Goal: Task Accomplishment & Management: Complete application form

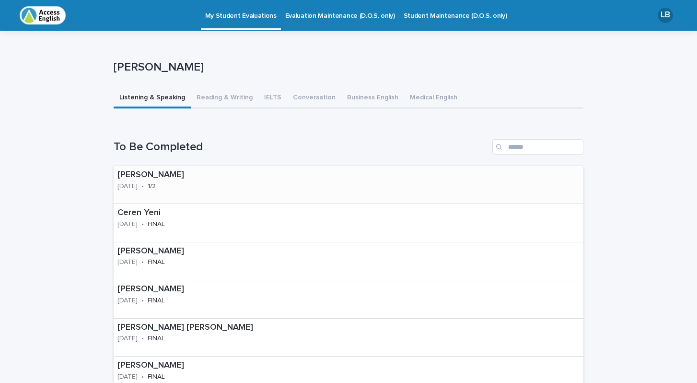
click at [138, 184] on p "[DATE]" at bounding box center [128, 186] width 20 height 8
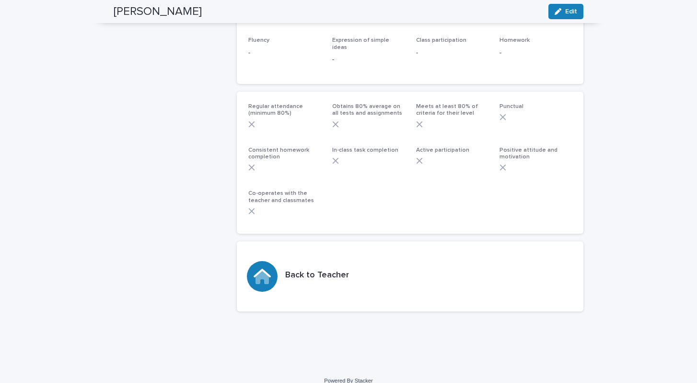
scroll to position [287, 0]
click at [315, 271] on div "Back to Teacher" at bounding box center [410, 277] width 347 height 70
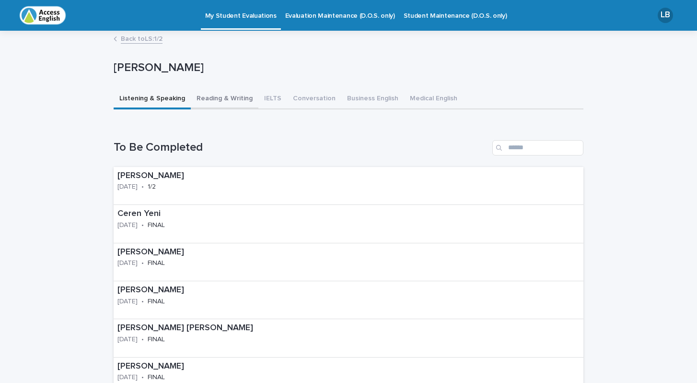
click at [230, 100] on button "Reading & Writing" at bounding box center [225, 99] width 68 height 20
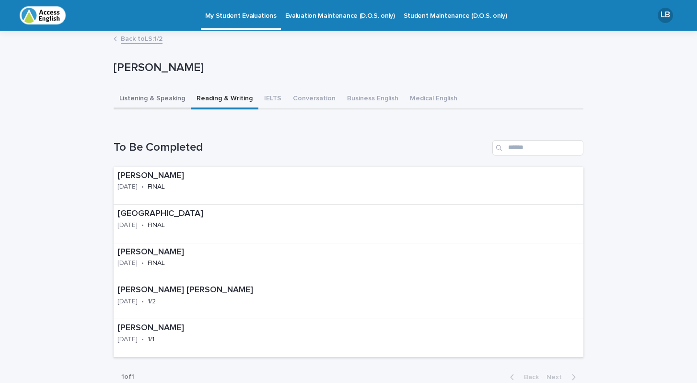
click at [135, 101] on button "Listening & Speaking" at bounding box center [152, 99] width 77 height 20
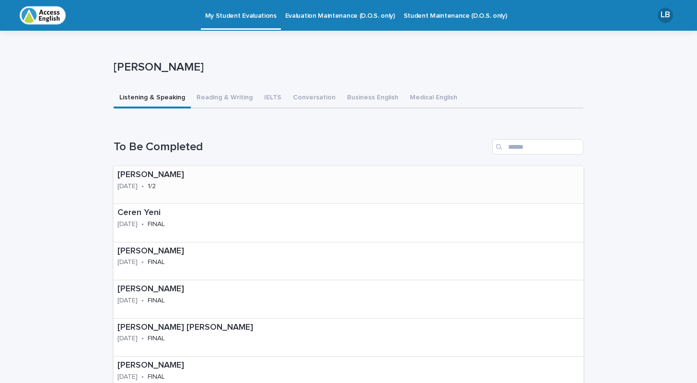
click at [138, 182] on p "[DATE]" at bounding box center [128, 186] width 20 height 8
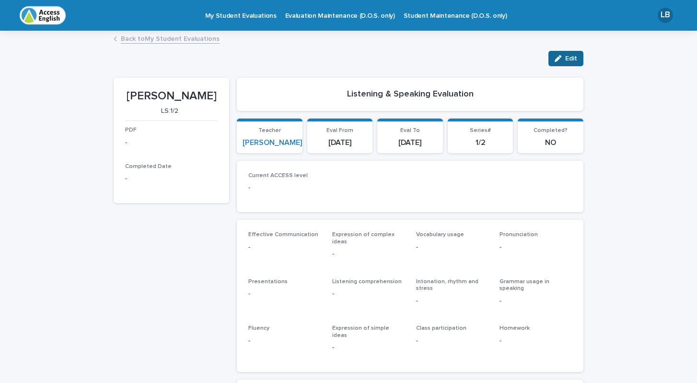
click at [566, 57] on span "Edit" at bounding box center [571, 58] width 12 height 7
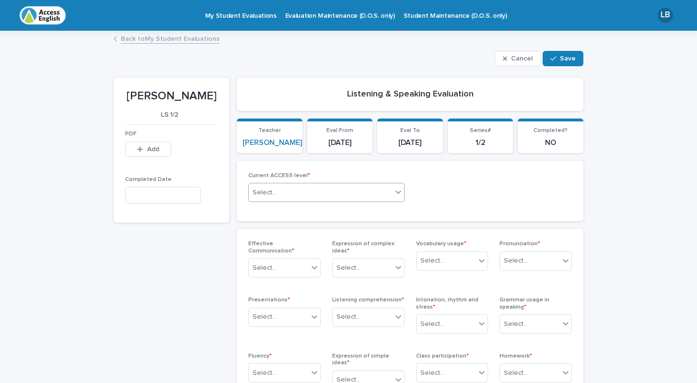
click at [398, 189] on icon at bounding box center [399, 192] width 10 height 10
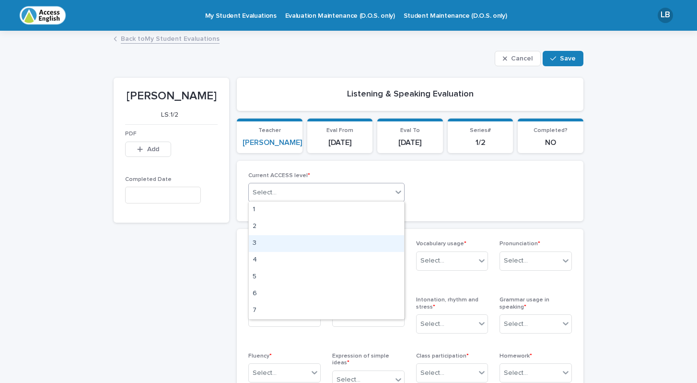
click at [304, 238] on div "3" at bounding box center [326, 243] width 155 height 17
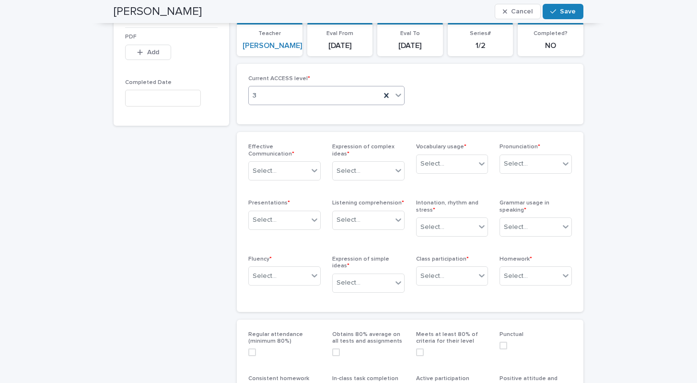
scroll to position [105, 0]
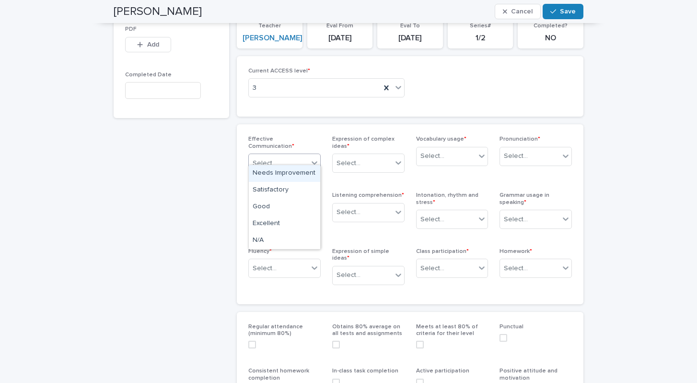
click at [315, 161] on icon at bounding box center [315, 162] width 6 height 3
click at [270, 206] on div "Good" at bounding box center [284, 207] width 71 height 17
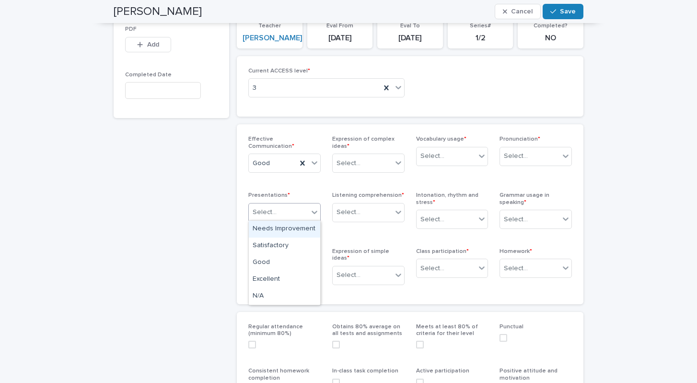
click at [317, 211] on icon at bounding box center [315, 212] width 10 height 10
click at [259, 264] on div "Good" at bounding box center [284, 262] width 71 height 17
click at [314, 264] on icon at bounding box center [315, 268] width 10 height 10
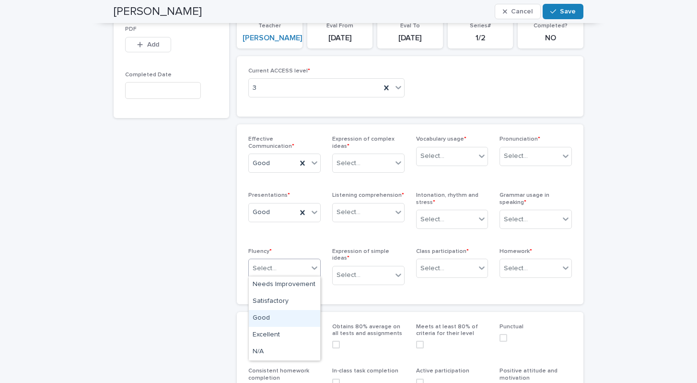
click at [267, 317] on div "Good" at bounding box center [284, 318] width 71 height 17
click at [400, 270] on icon at bounding box center [399, 275] width 10 height 10
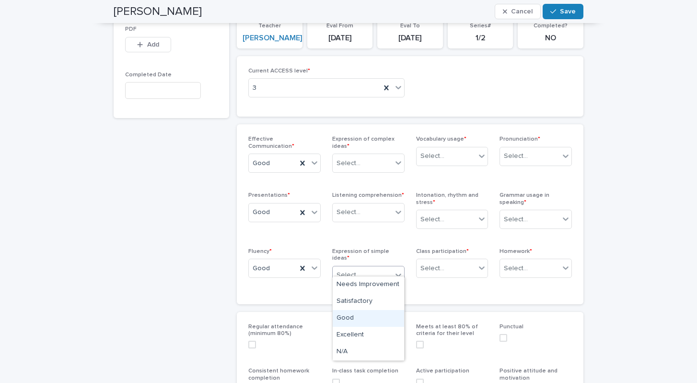
click at [352, 316] on div "Good" at bounding box center [368, 318] width 71 height 17
click at [398, 209] on icon at bounding box center [399, 212] width 10 height 10
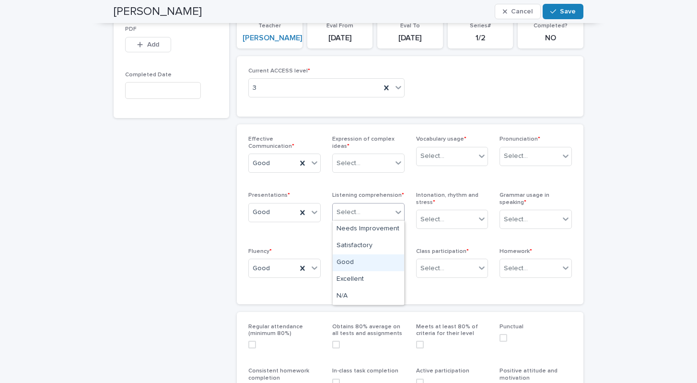
click at [342, 260] on div "Good" at bounding box center [368, 262] width 71 height 17
click at [400, 159] on icon at bounding box center [399, 163] width 10 height 10
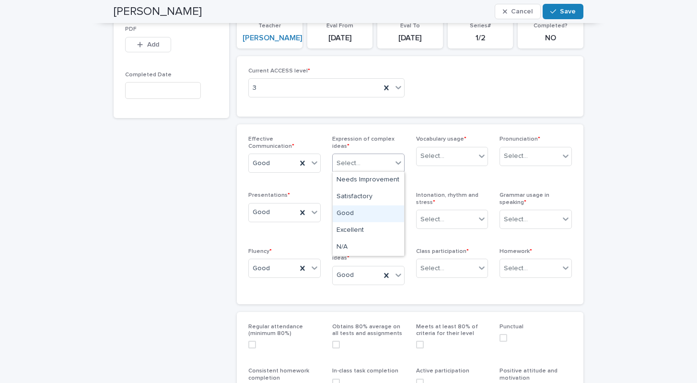
click at [353, 212] on div "Good" at bounding box center [368, 213] width 71 height 17
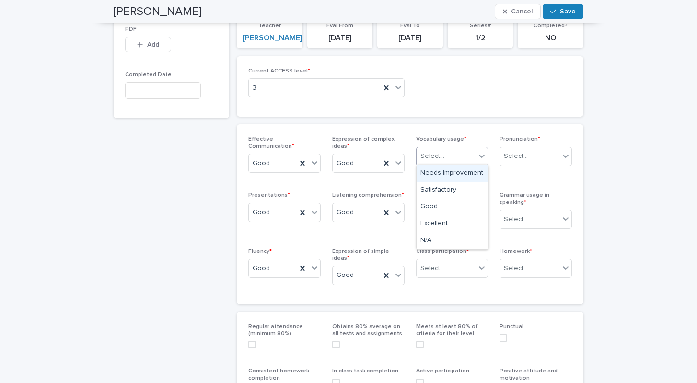
click at [482, 152] on icon at bounding box center [482, 156] width 10 height 10
click at [440, 206] on div "Good" at bounding box center [452, 207] width 71 height 17
click at [477, 218] on icon at bounding box center [482, 219] width 10 height 10
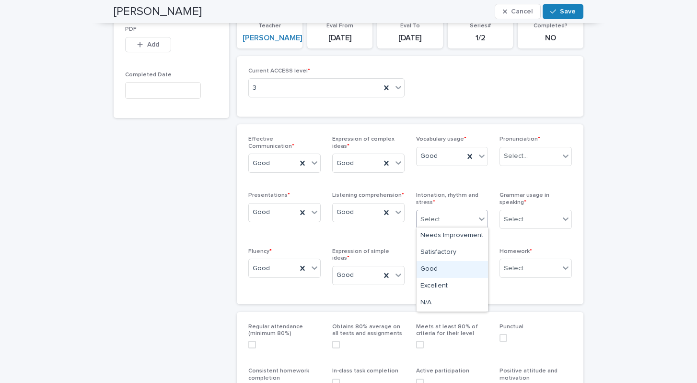
click at [439, 272] on div "Good" at bounding box center [452, 269] width 71 height 17
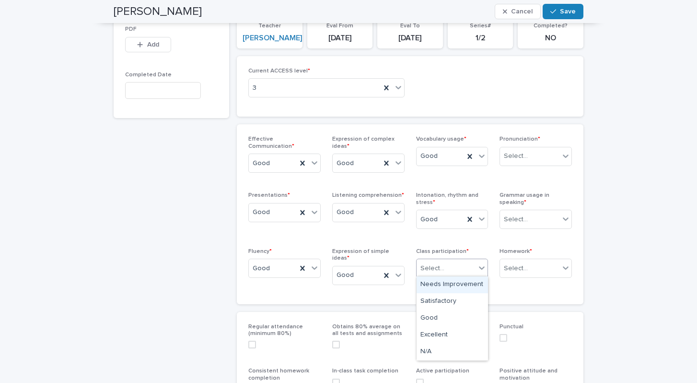
click at [478, 266] on icon at bounding box center [482, 268] width 10 height 10
click at [432, 318] on div "Good" at bounding box center [452, 318] width 71 height 17
click at [566, 267] on icon at bounding box center [566, 268] width 6 height 3
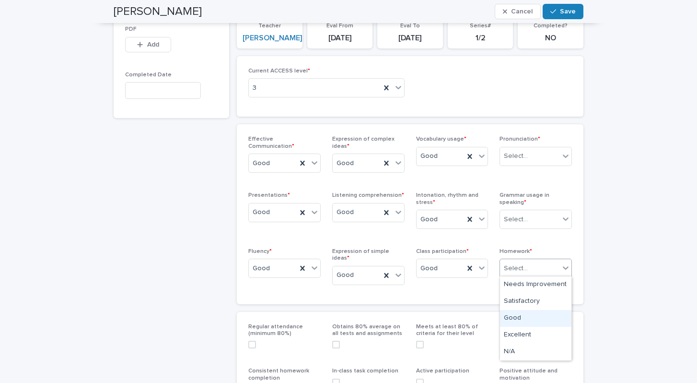
click at [507, 320] on div "Good" at bounding box center [535, 318] width 71 height 17
click at [565, 214] on icon at bounding box center [566, 219] width 10 height 10
click at [520, 267] on div "Good" at bounding box center [535, 269] width 71 height 17
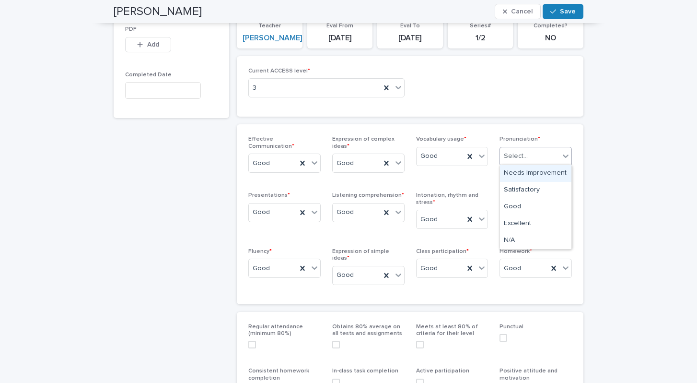
click at [563, 159] on div at bounding box center [566, 155] width 12 height 17
click at [526, 212] on div "Good" at bounding box center [535, 207] width 71 height 17
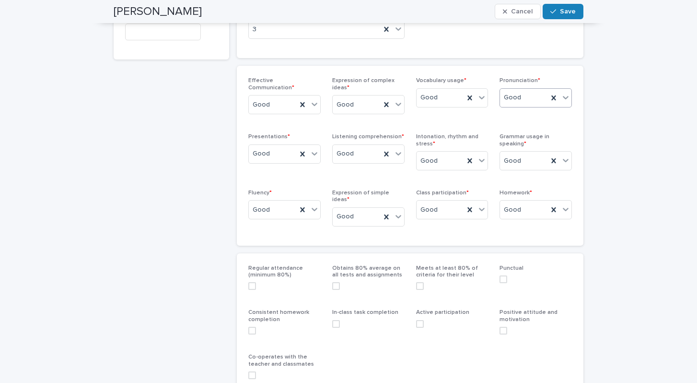
scroll to position [165, 0]
click at [251, 280] on span at bounding box center [252, 284] width 8 height 8
click at [252, 324] on span at bounding box center [252, 328] width 8 height 8
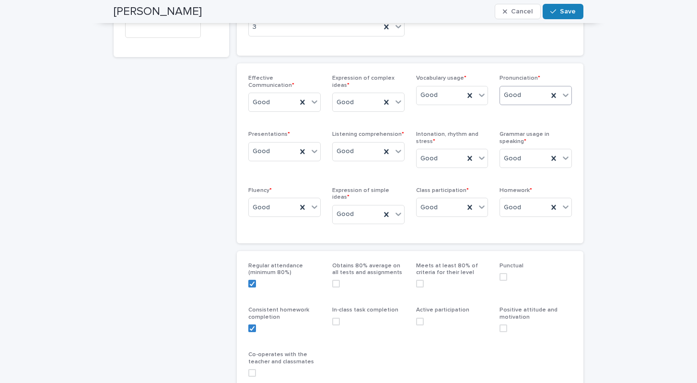
click at [253, 369] on span at bounding box center [252, 373] width 8 height 8
click at [338, 317] on span at bounding box center [336, 321] width 8 height 8
click at [421, 317] on span at bounding box center [420, 321] width 8 height 8
click at [506, 324] on span at bounding box center [504, 328] width 8 height 8
click at [505, 273] on span at bounding box center [504, 277] width 8 height 8
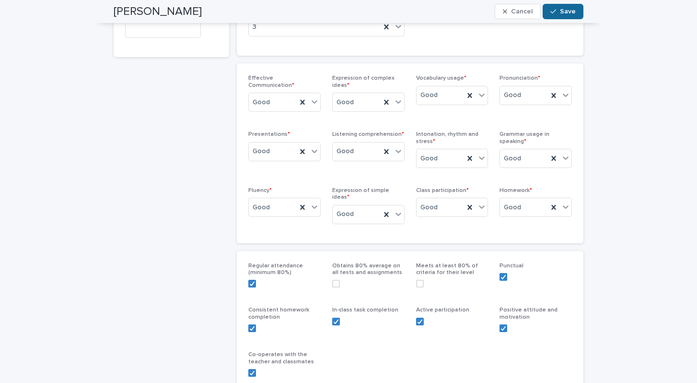
click at [567, 12] on span "Save" at bounding box center [568, 11] width 16 height 7
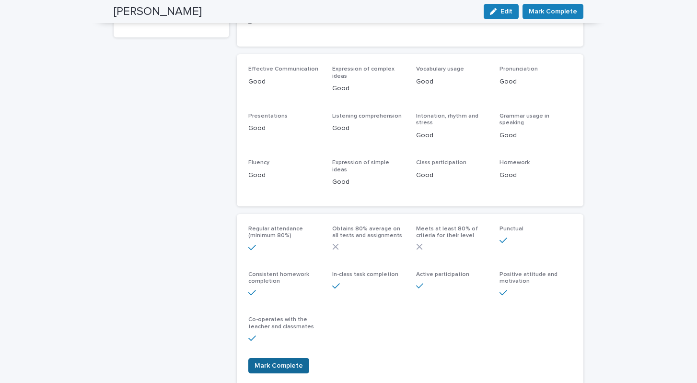
click at [288, 361] on span "Mark Complete" at bounding box center [279, 366] width 48 height 10
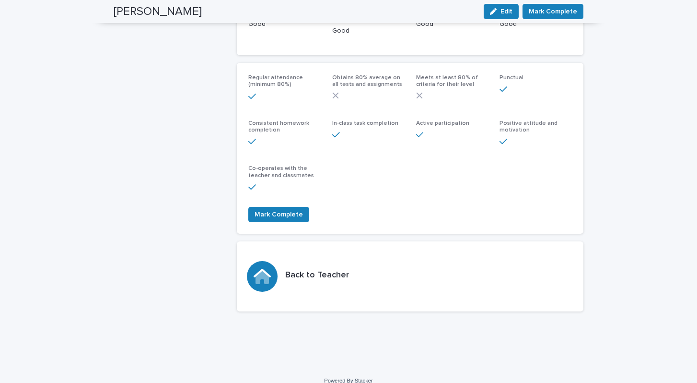
scroll to position [316, 0]
click at [287, 210] on span "Mark Complete" at bounding box center [279, 215] width 48 height 10
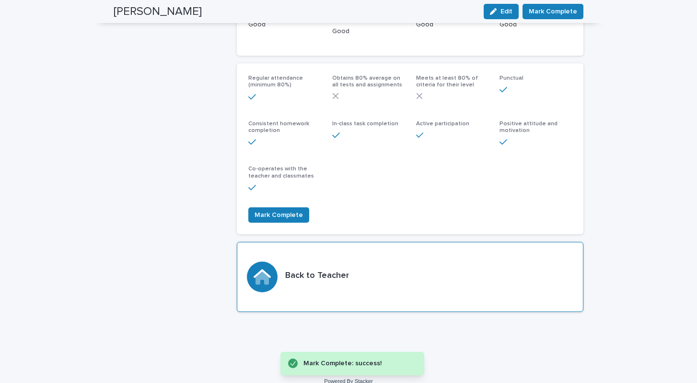
click at [265, 269] on icon at bounding box center [262, 273] width 17 height 9
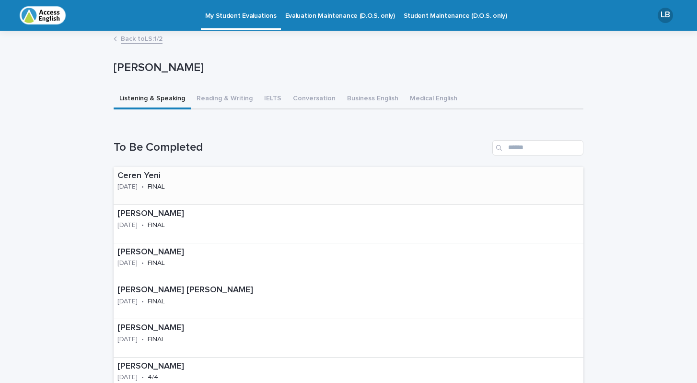
click at [129, 174] on p "Ceren Yeni" at bounding box center [163, 176] width 91 height 11
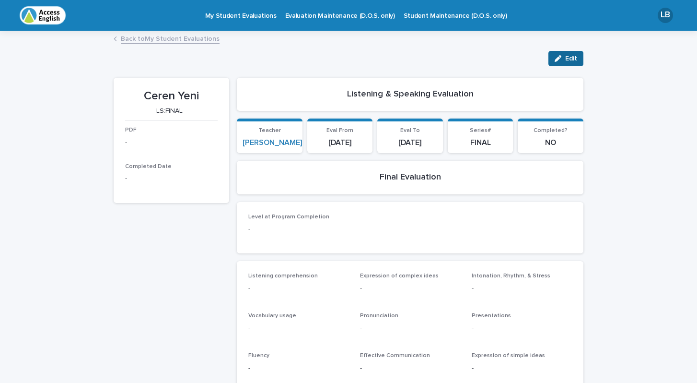
click at [558, 59] on icon "button" at bounding box center [558, 58] width 7 height 7
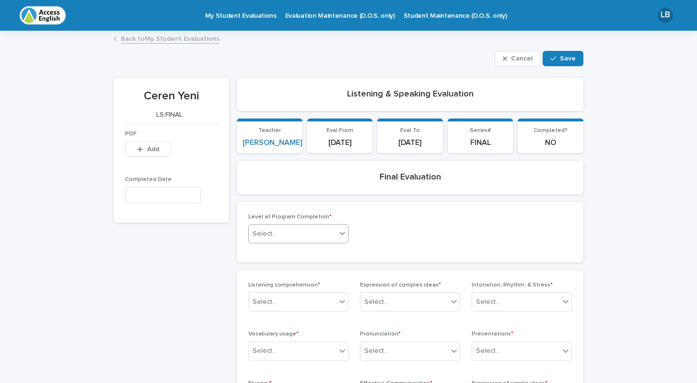
click at [340, 230] on icon at bounding box center [343, 233] width 10 height 10
click at [268, 300] on div "4" at bounding box center [298, 301] width 99 height 17
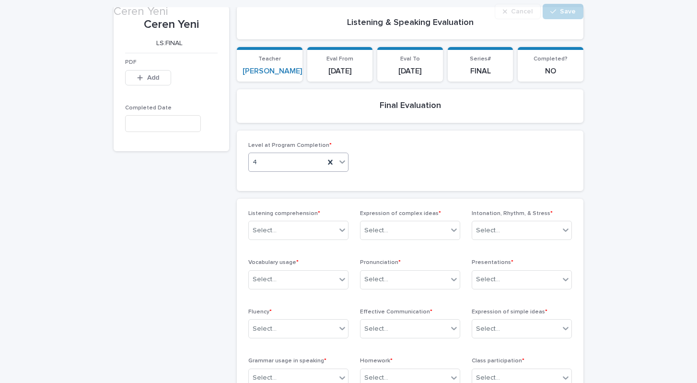
scroll to position [73, 0]
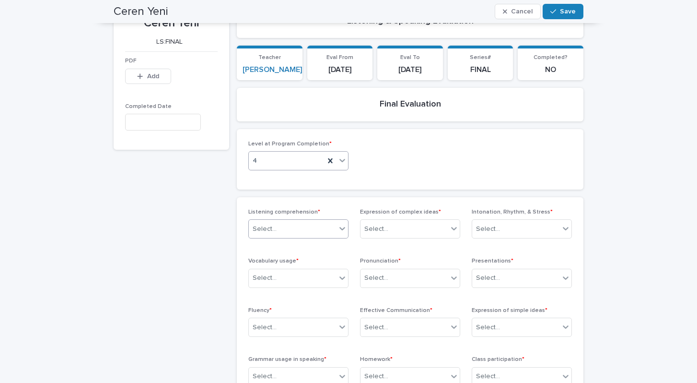
click at [340, 227] on icon at bounding box center [343, 228] width 10 height 10
click at [291, 290] on div "Excellent" at bounding box center [298, 296] width 99 height 17
click at [342, 270] on div at bounding box center [343, 277] width 12 height 17
click at [272, 346] on div "Excellent" at bounding box center [298, 345] width 99 height 17
click at [344, 322] on icon at bounding box center [343, 327] width 10 height 10
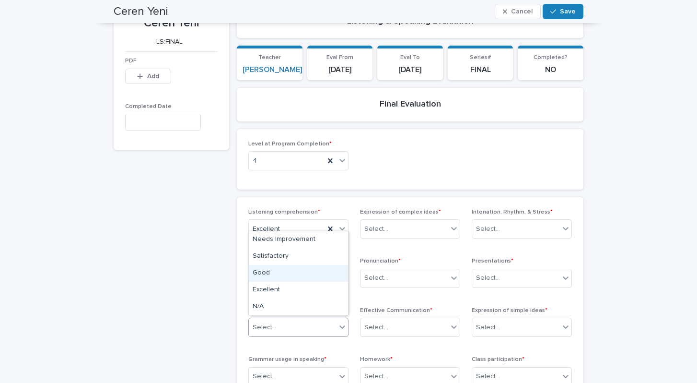
click at [284, 274] on div "Good" at bounding box center [298, 273] width 99 height 17
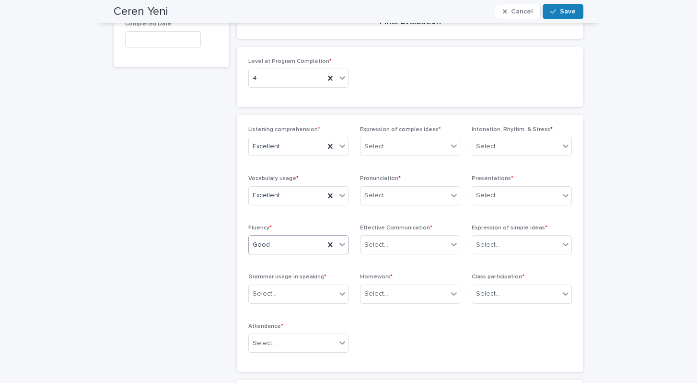
scroll to position [164, 0]
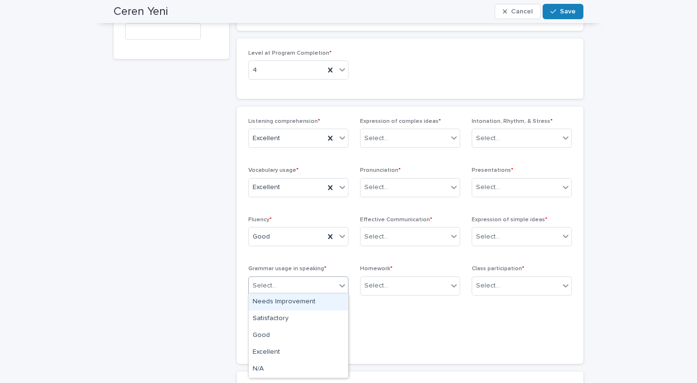
click at [336, 289] on div "Select..." at bounding box center [292, 286] width 87 height 16
click at [272, 336] on div "Good" at bounding box center [298, 335] width 99 height 17
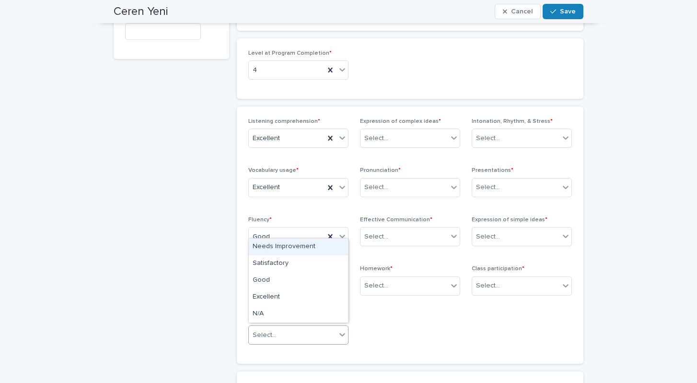
click at [344, 329] on icon at bounding box center [343, 334] width 10 height 10
click at [292, 294] on div "Excellent" at bounding box center [298, 297] width 99 height 17
click at [451, 282] on icon at bounding box center [454, 286] width 10 height 10
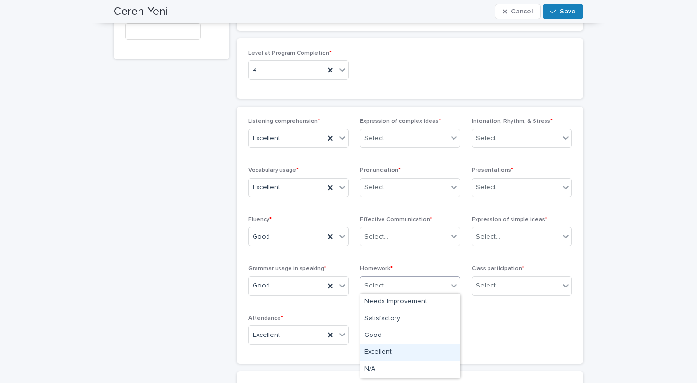
click at [371, 349] on div "Excellent" at bounding box center [410, 352] width 99 height 17
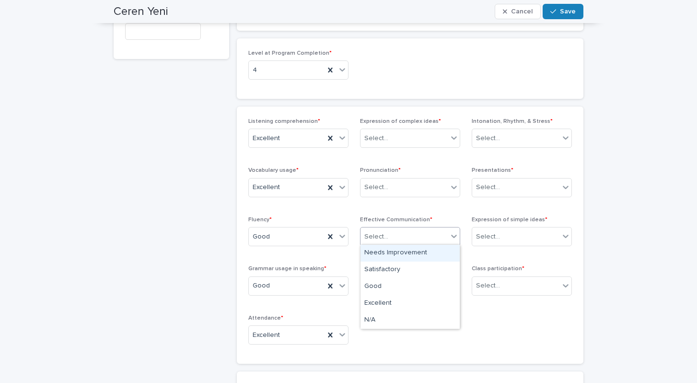
click at [454, 236] on icon at bounding box center [454, 236] width 10 height 10
click at [384, 295] on div "Excellent" at bounding box center [410, 303] width 99 height 17
click at [452, 190] on div at bounding box center [454, 186] width 12 height 17
click at [407, 250] on div "Excellent" at bounding box center [410, 254] width 99 height 17
click at [452, 138] on icon at bounding box center [454, 138] width 10 height 10
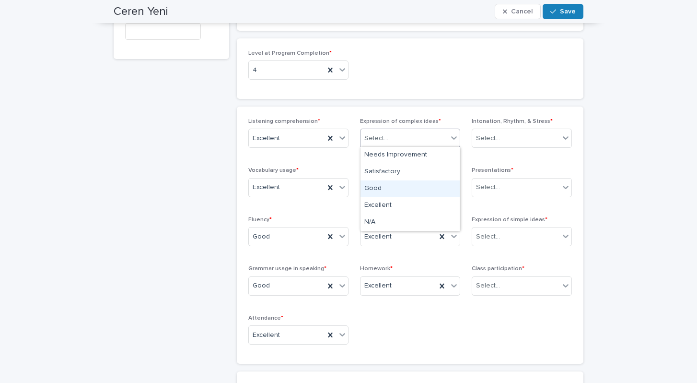
click at [403, 185] on div "Good" at bounding box center [410, 188] width 99 height 17
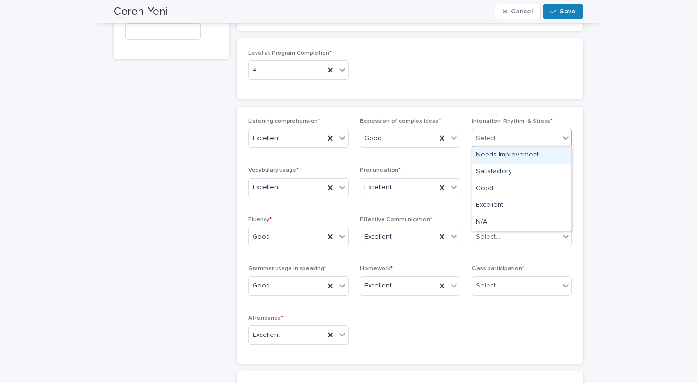
click at [560, 136] on span at bounding box center [560, 138] width 0 height 11
click at [500, 184] on div "Good" at bounding box center [521, 188] width 99 height 17
click at [562, 188] on icon at bounding box center [566, 187] width 10 height 10
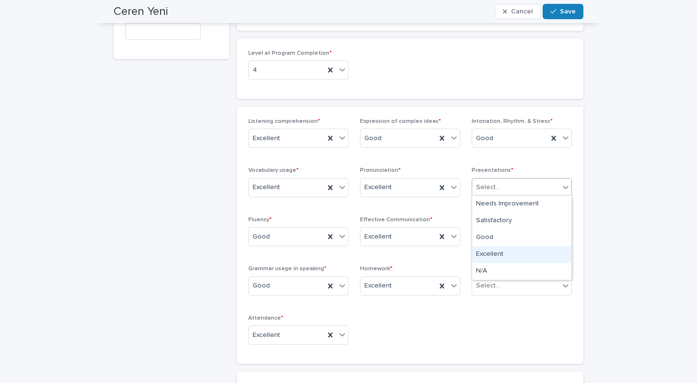
click at [527, 250] on div "Excellent" at bounding box center [521, 254] width 99 height 17
click at [564, 242] on div at bounding box center [566, 235] width 12 height 17
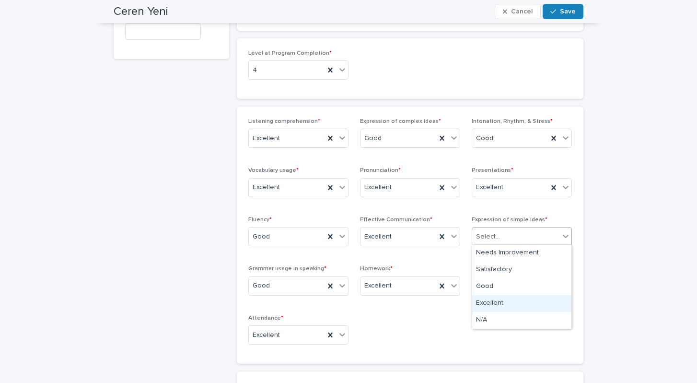
click at [521, 300] on div "Excellent" at bounding box center [521, 303] width 99 height 17
click at [562, 283] on icon at bounding box center [566, 286] width 10 height 10
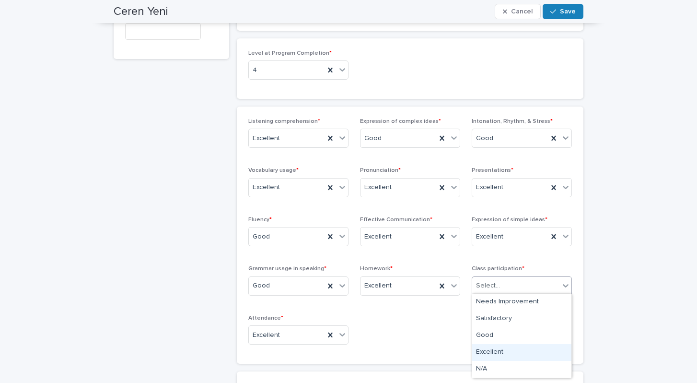
click at [495, 347] on div "Excellent" at bounding box center [521, 352] width 99 height 17
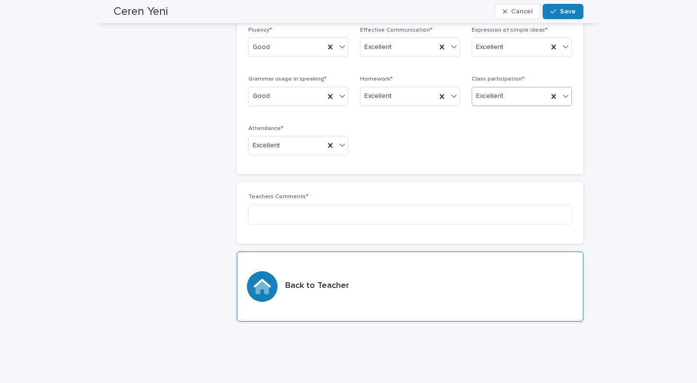
scroll to position [355, 0]
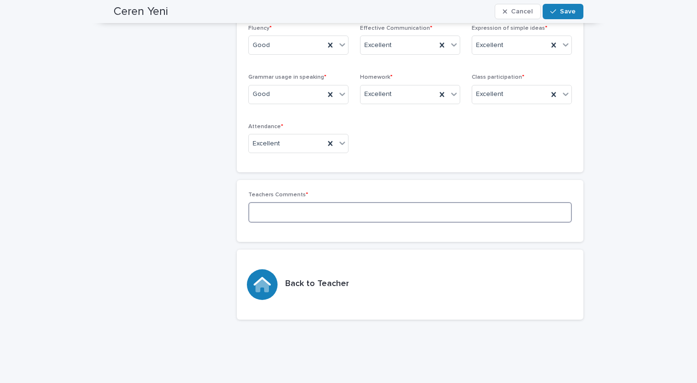
click at [413, 205] on textarea at bounding box center [410, 212] width 324 height 21
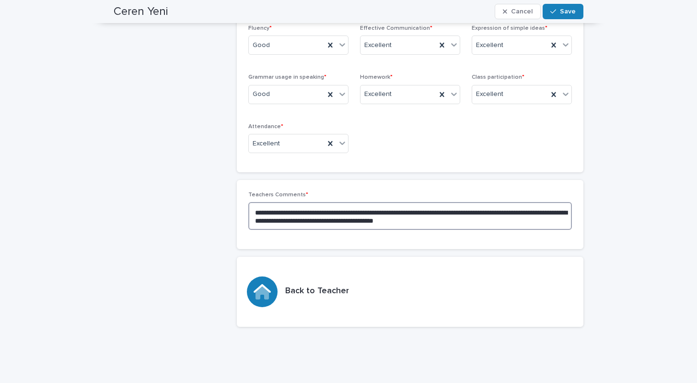
click at [542, 212] on textarea "**********" at bounding box center [410, 216] width 324 height 28
type textarea "**********"
click at [495, 220] on textarea "**********" at bounding box center [410, 216] width 324 height 28
